Goal: Task Accomplishment & Management: Complete application form

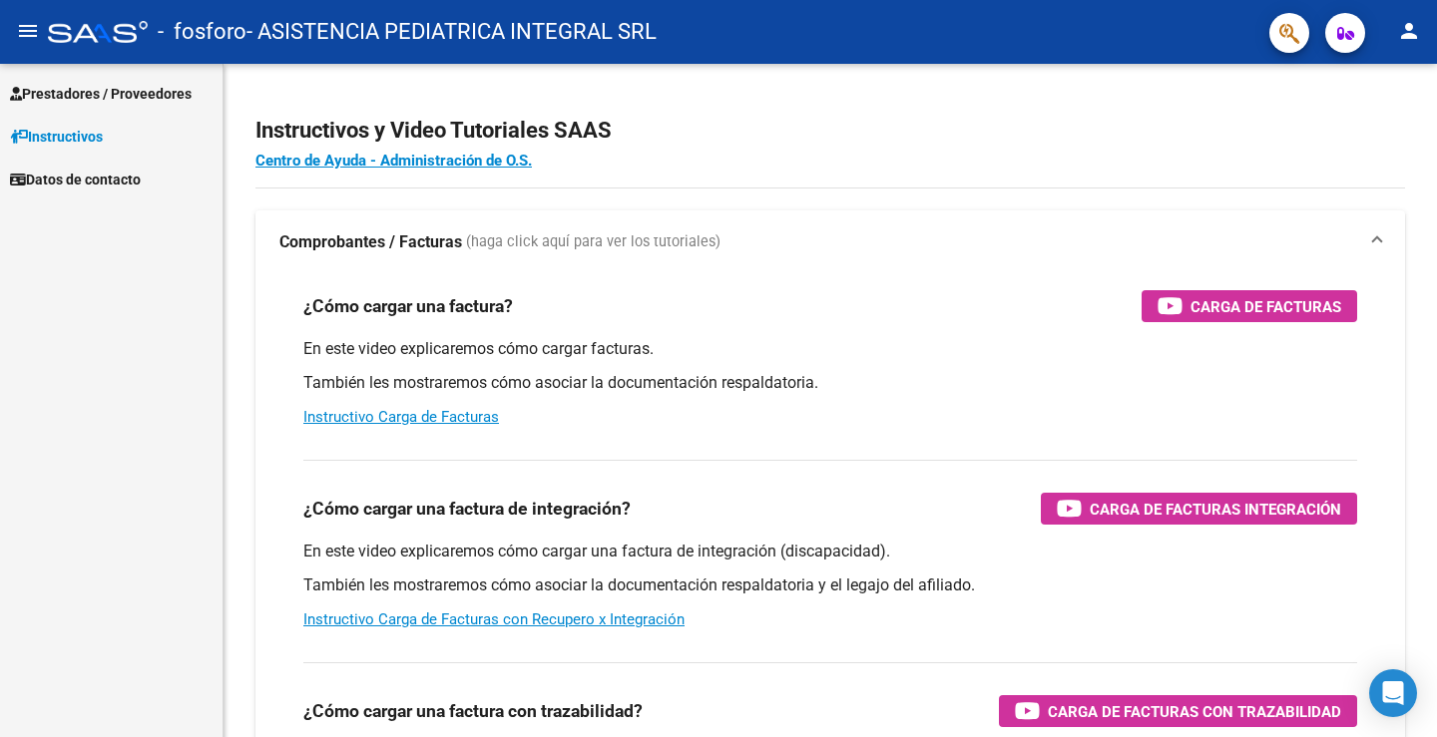
click at [88, 84] on span "Prestadores / Proveedores" at bounding box center [101, 94] width 182 height 22
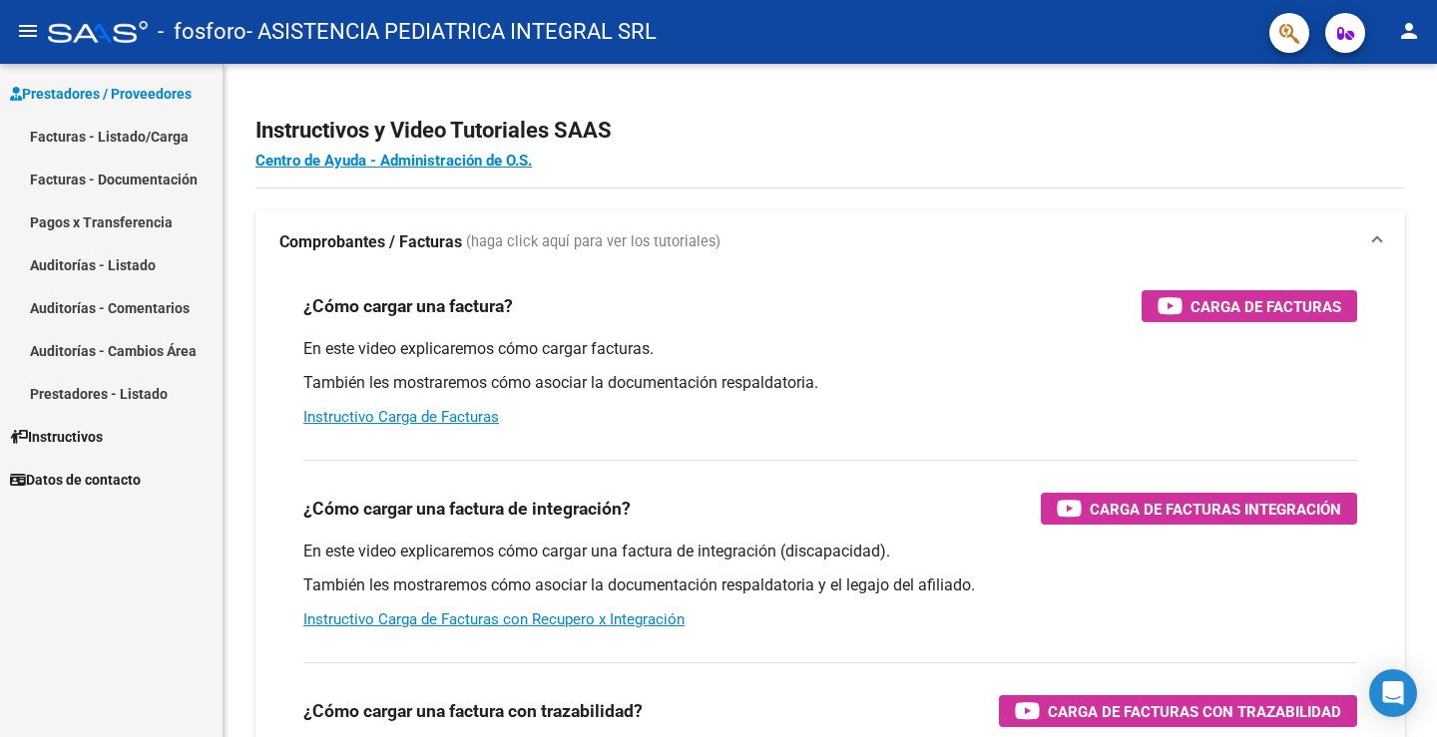
click at [91, 136] on link "Facturas - Listado/Carga" at bounding box center [111, 136] width 222 height 43
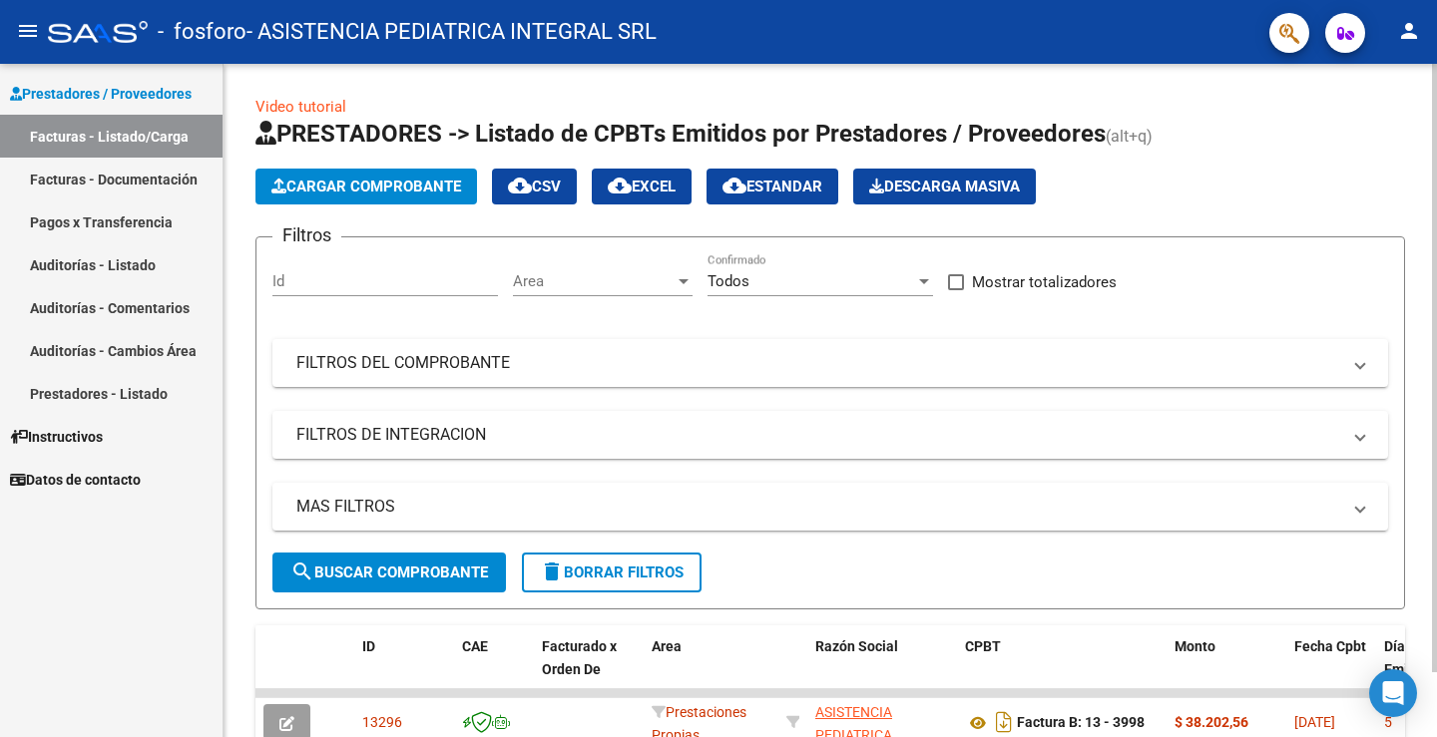
click at [316, 191] on span "Cargar Comprobante" at bounding box center [366, 187] width 190 height 18
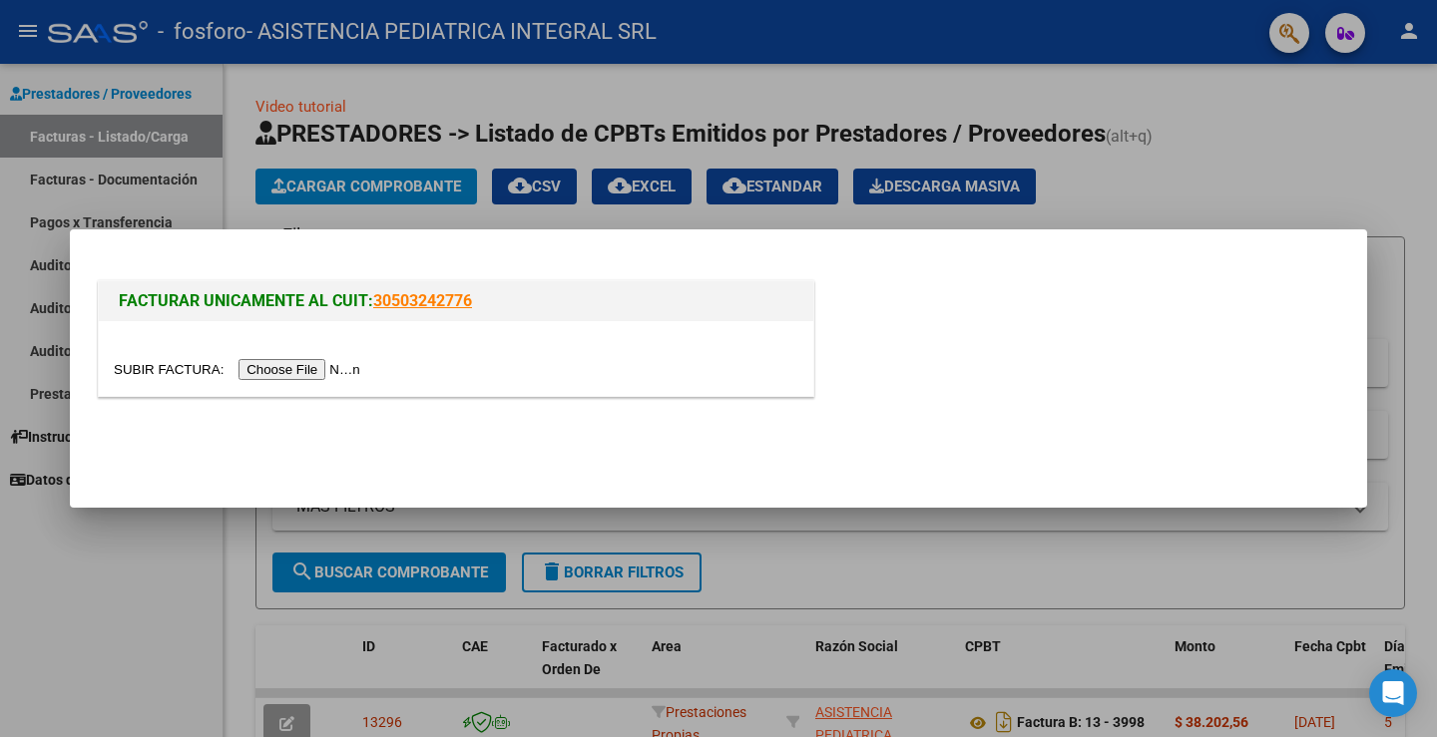
click at [302, 370] on input "file" at bounding box center [240, 369] width 252 height 21
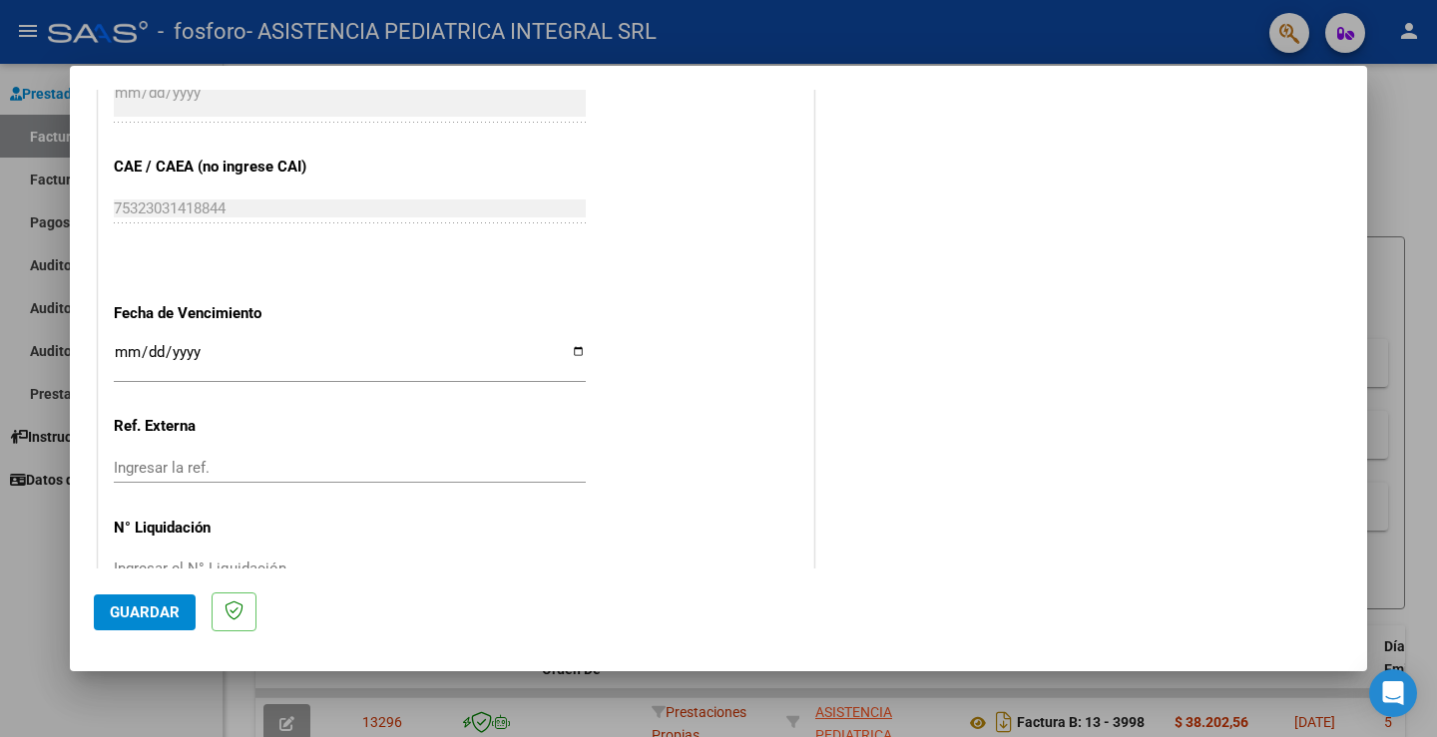
scroll to position [1040, 0]
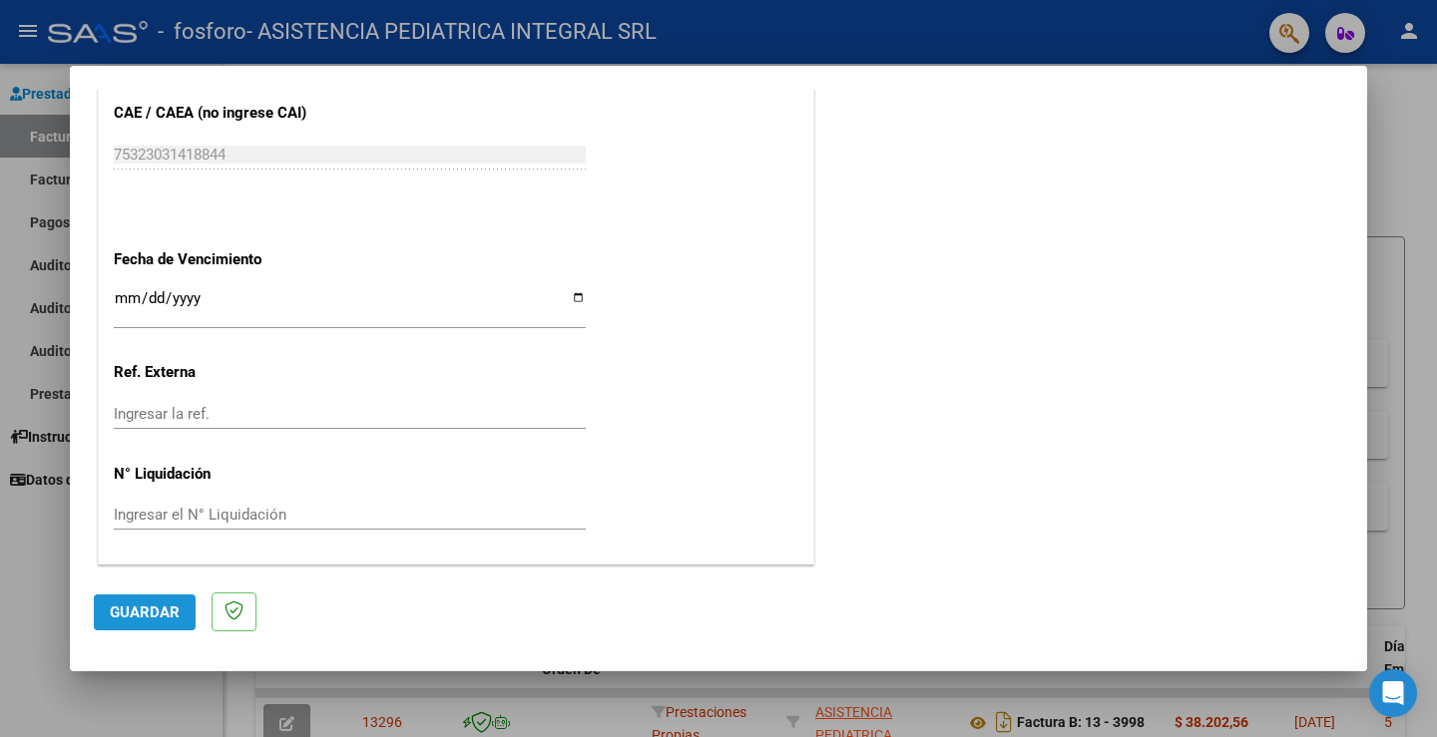
click at [152, 608] on span "Guardar" at bounding box center [145, 613] width 70 height 18
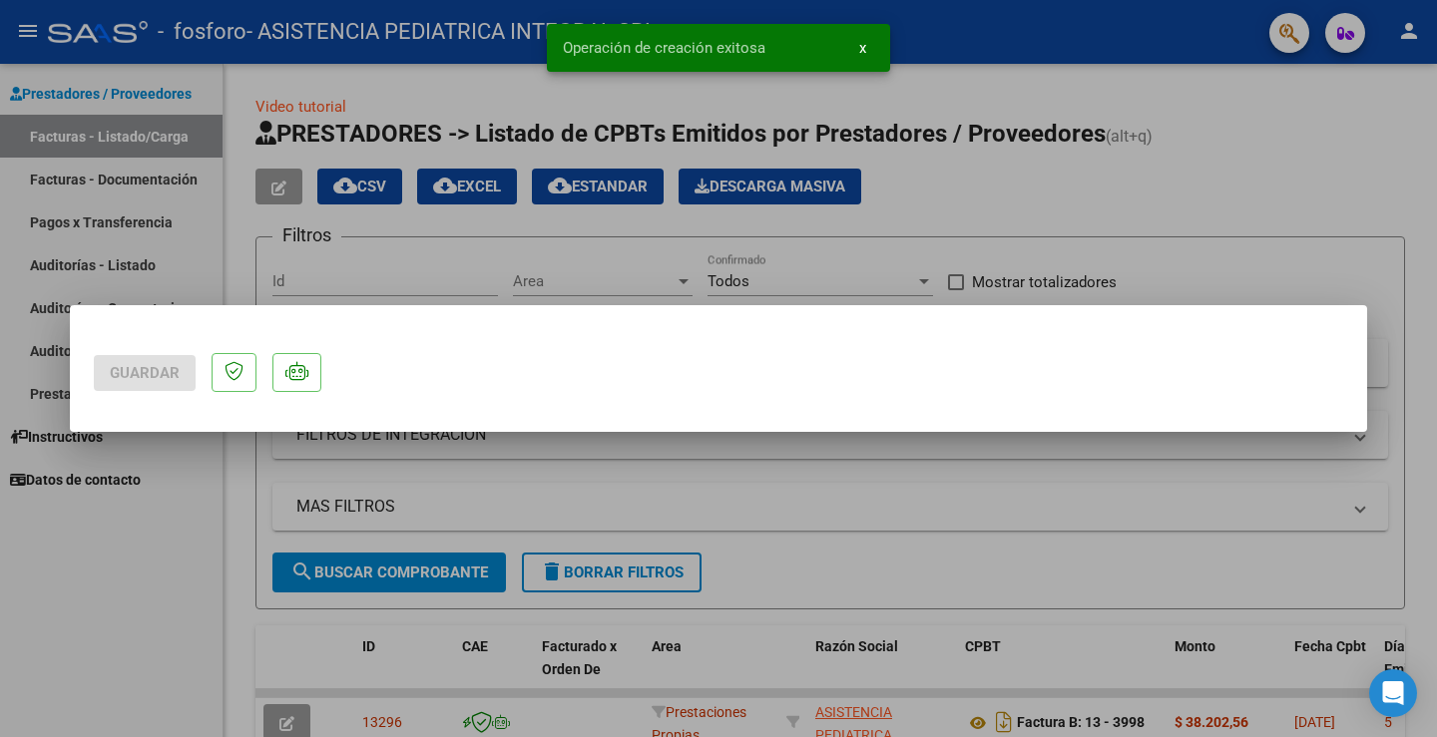
scroll to position [0, 0]
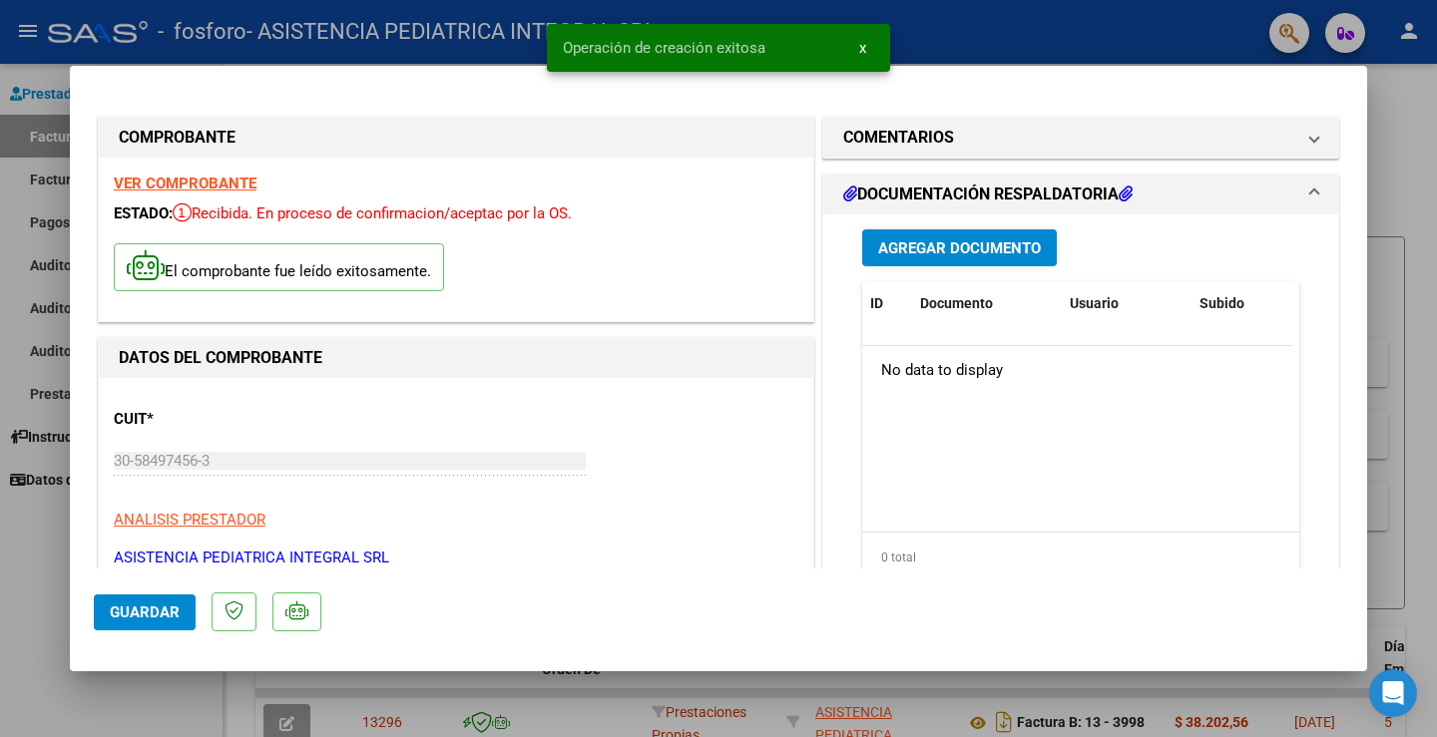
click at [43, 593] on div at bounding box center [718, 368] width 1437 height 737
type input "$ 0,00"
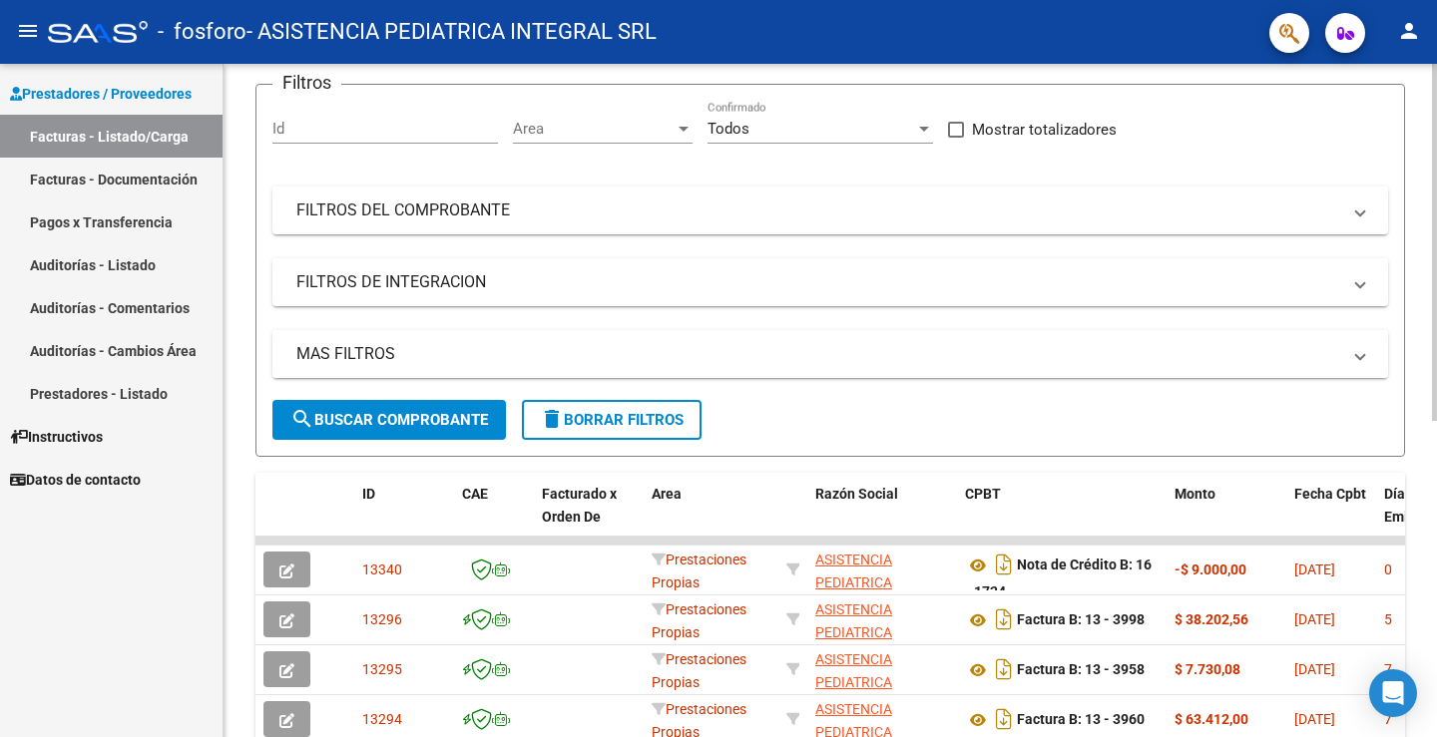
scroll to position [200, 0]
